Goal: Find specific page/section: Find specific page/section

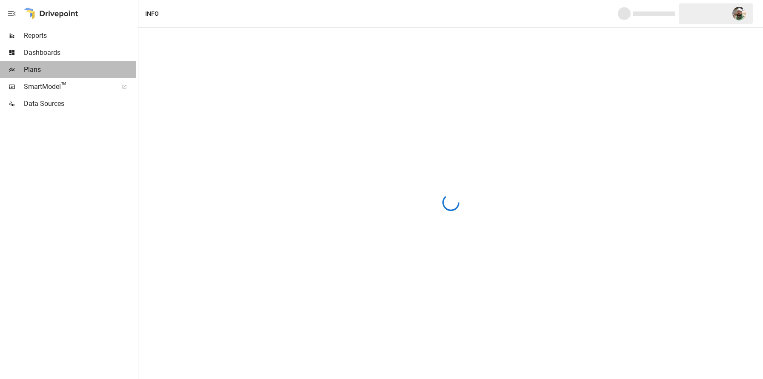
click at [43, 68] on span "Plans" at bounding box center [80, 70] width 112 height 10
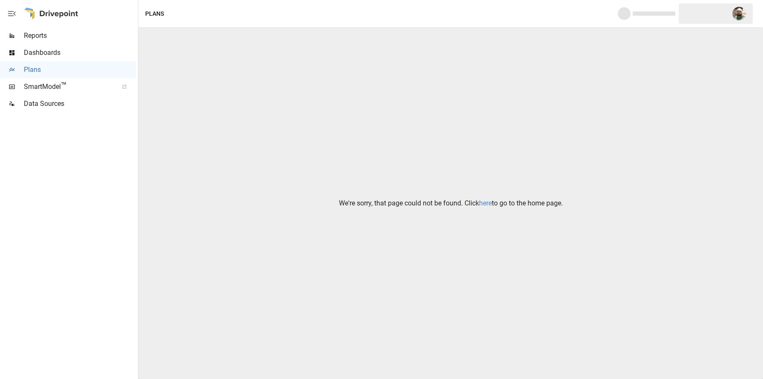
click at [486, 204] on link "here" at bounding box center [485, 203] width 13 height 8
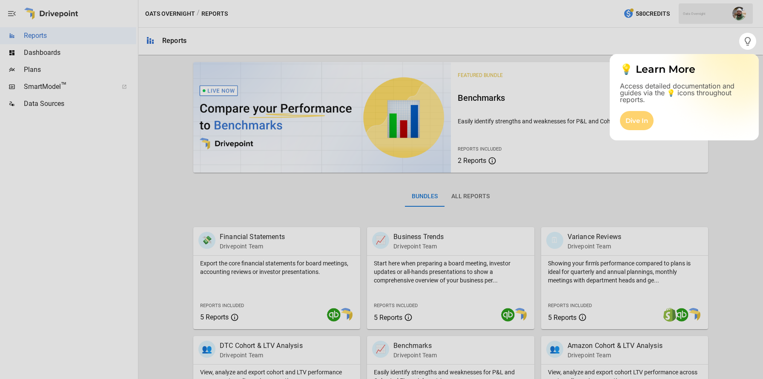
click at [637, 126] on div "Dive In" at bounding box center [637, 120] width 34 height 19
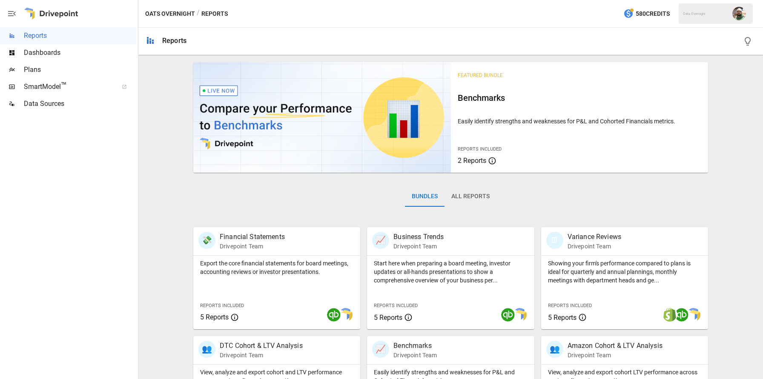
click at [51, 74] on span "Plans" at bounding box center [80, 70] width 112 height 10
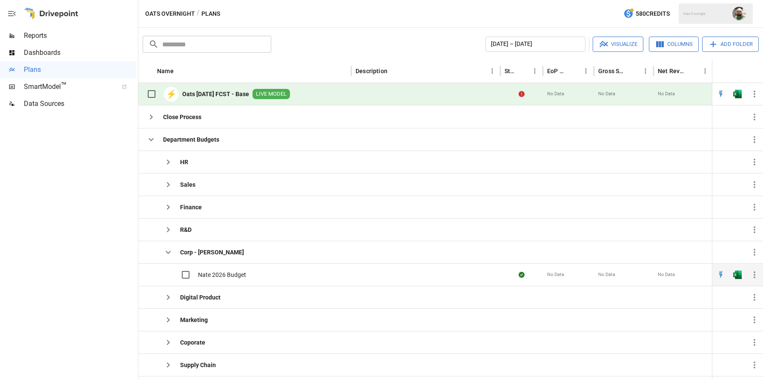
click at [230, 274] on span "Nate 2026 Budget" at bounding box center [222, 275] width 48 height 9
click at [192, 159] on div "HR" at bounding box center [244, 162] width 213 height 23
click at [174, 161] on button "button" at bounding box center [168, 162] width 17 height 17
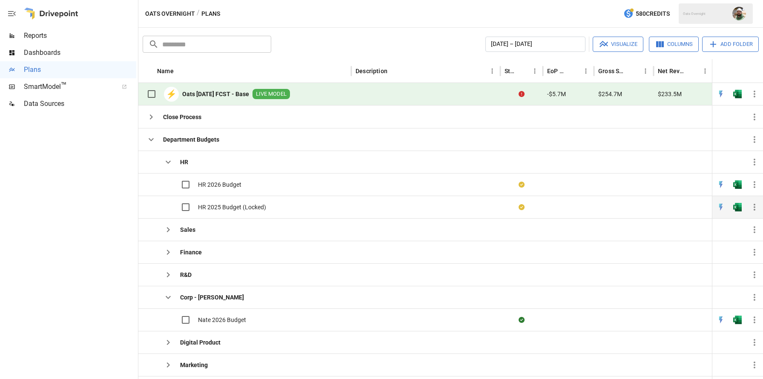
click at [217, 205] on span "HR 2025 Budget (Locked)" at bounding box center [232, 207] width 68 height 9
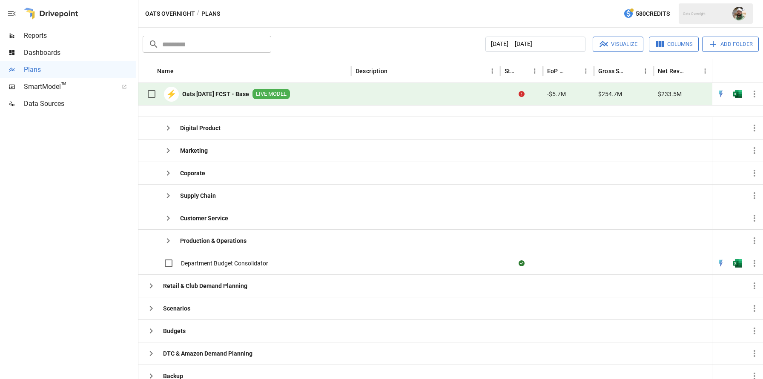
scroll to position [287, 0]
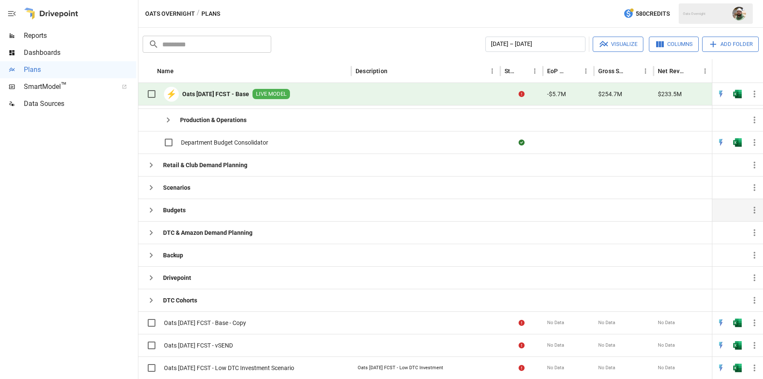
click at [152, 208] on icon "button" at bounding box center [151, 210] width 10 height 10
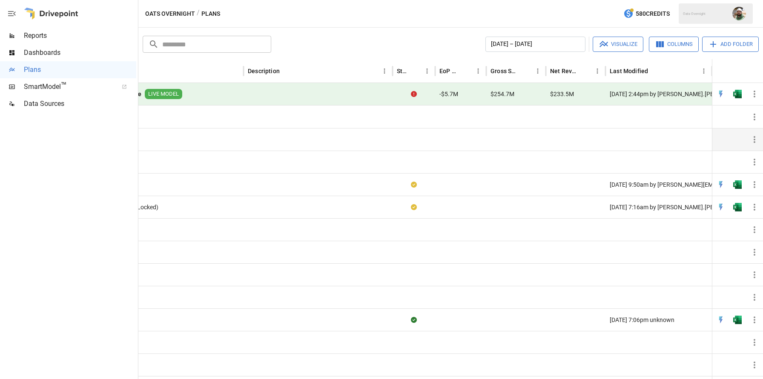
scroll to position [0, 0]
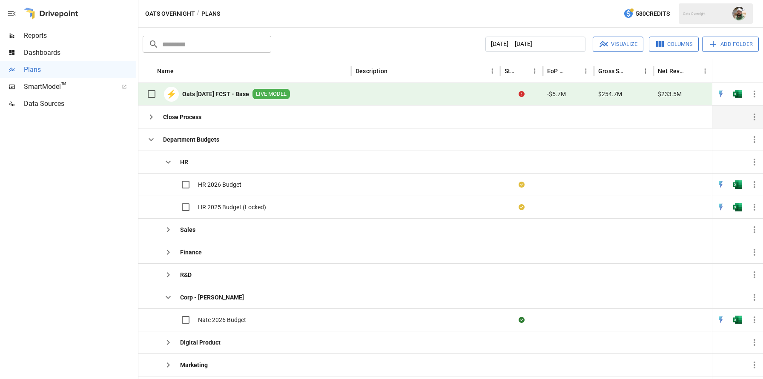
click at [151, 118] on icon "button" at bounding box center [151, 116] width 3 height 5
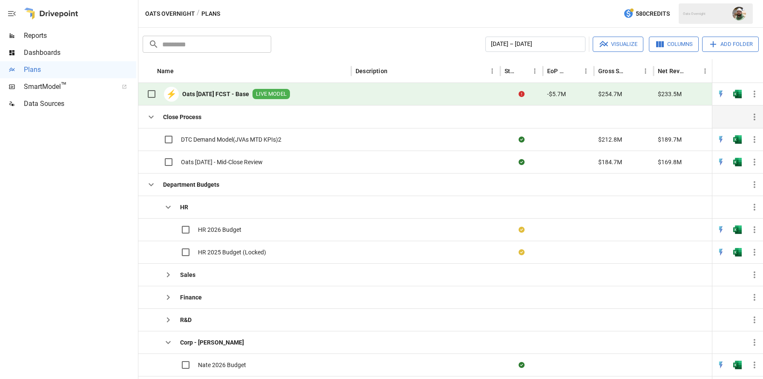
click at [151, 118] on icon "button" at bounding box center [151, 117] width 5 height 3
